Goal: Communication & Community: Share content

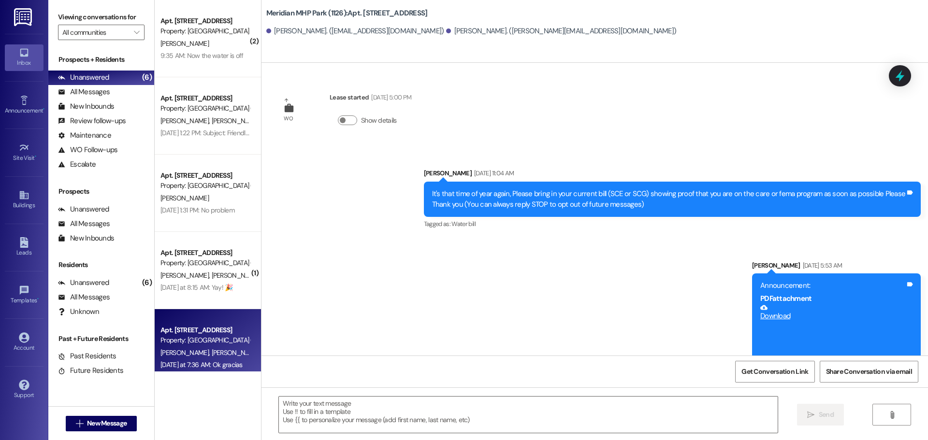
scroll to position [918, 0]
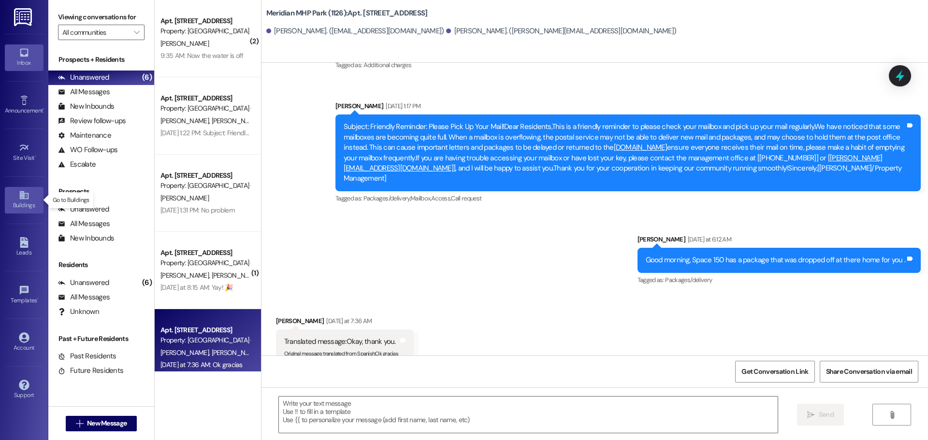
click at [24, 204] on div "Buildings" at bounding box center [24, 205] width 48 height 10
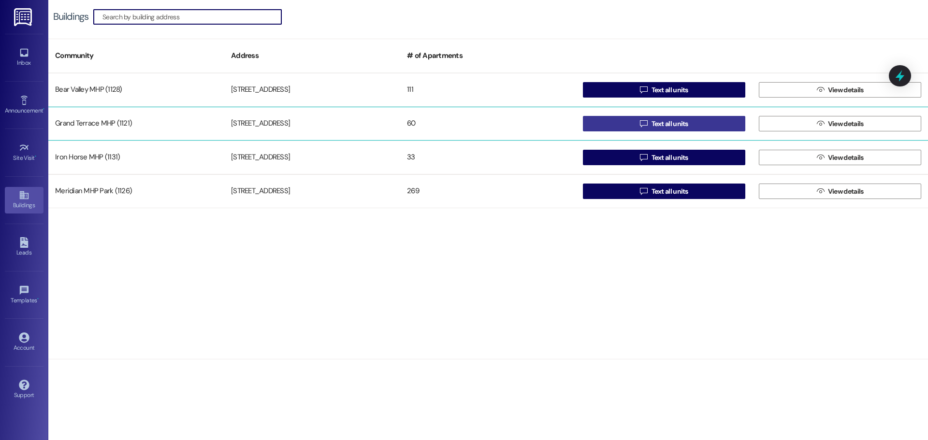
click at [652, 120] on span "Text all units" at bounding box center [669, 124] width 41 height 10
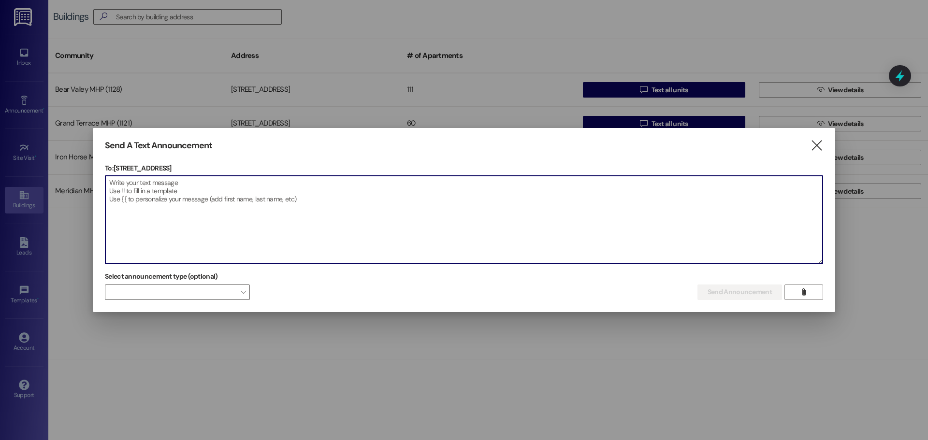
paste textarea "About 5 more minutes the guys broke a water line. I'm sorry for the inconveance"
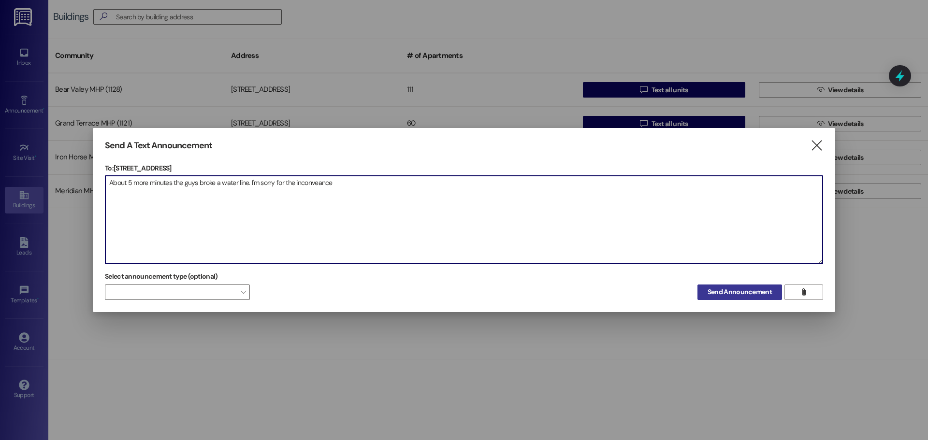
type textarea "About 5 more minutes the guys broke a water line. I'm sorry for the inconveance"
click at [718, 291] on span "Send Announcement" at bounding box center [739, 292] width 64 height 10
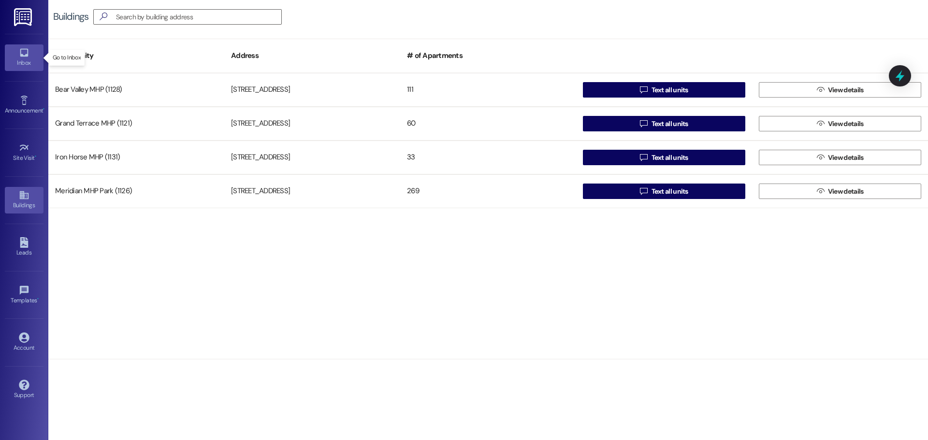
click at [21, 62] on div "Inbox" at bounding box center [24, 63] width 48 height 10
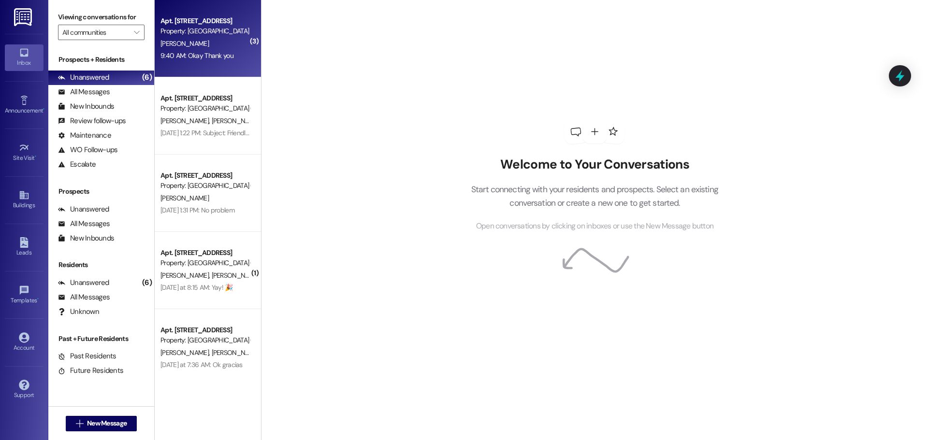
click at [191, 40] on div "[PERSON_NAME]" at bounding box center [204, 44] width 91 height 12
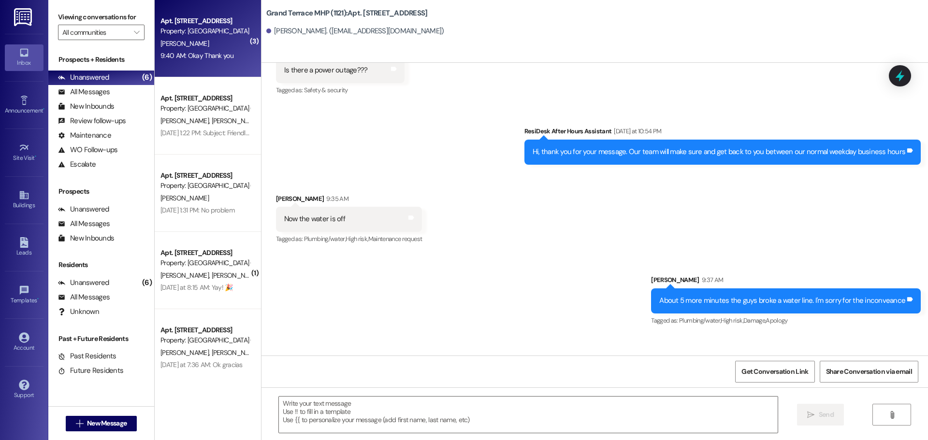
scroll to position [7417, 0]
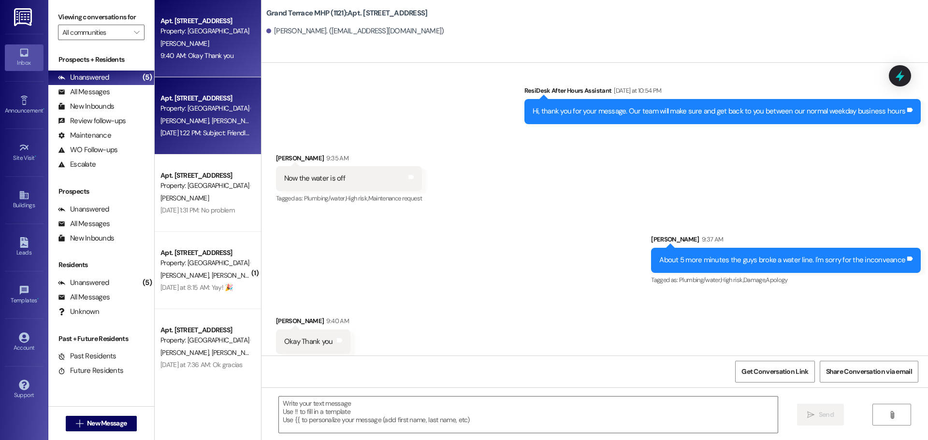
click at [200, 100] on div "Apt. [STREET_ADDRESS]" at bounding box center [204, 98] width 89 height 10
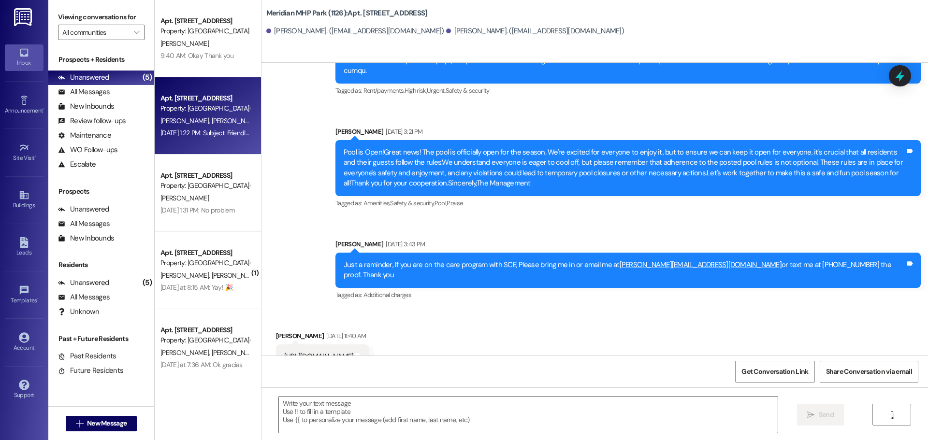
scroll to position [588, 0]
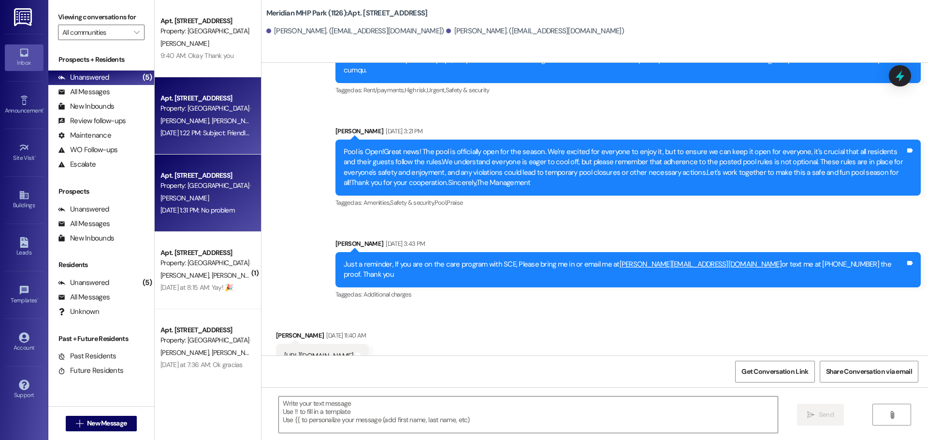
click at [195, 188] on div "Property: [GEOGRAPHIC_DATA] (1126)" at bounding box center [204, 186] width 89 height 10
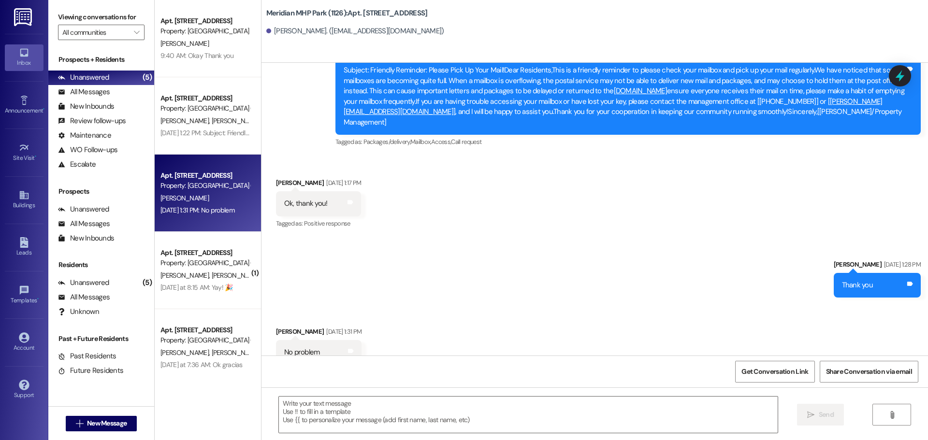
scroll to position [1673, 0]
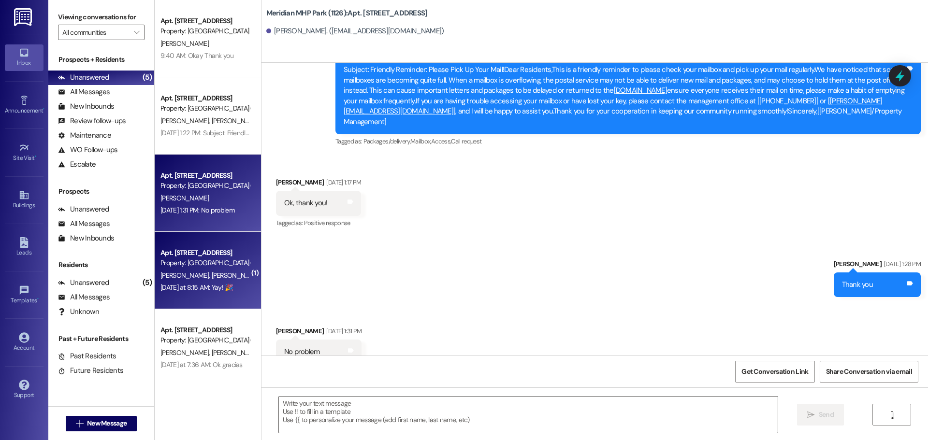
click at [189, 253] on div "Apt. [STREET_ADDRESS]" at bounding box center [204, 253] width 89 height 10
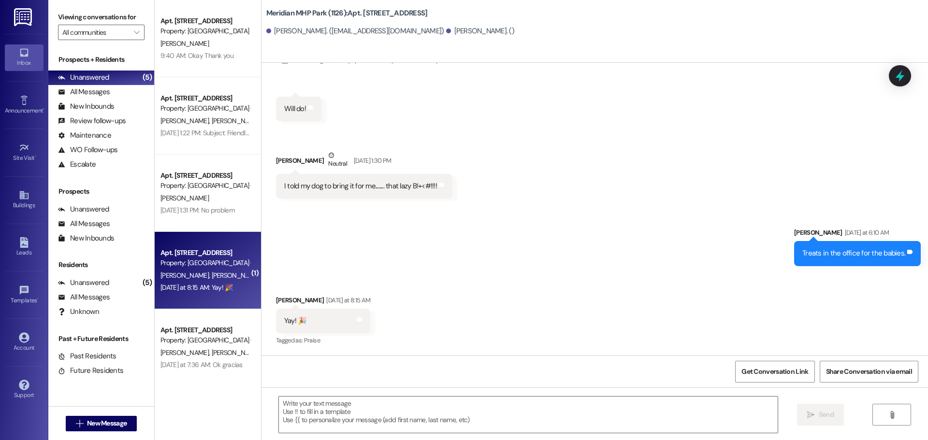
scroll to position [310, 0]
